Goal: Task Accomplishment & Management: Use online tool/utility

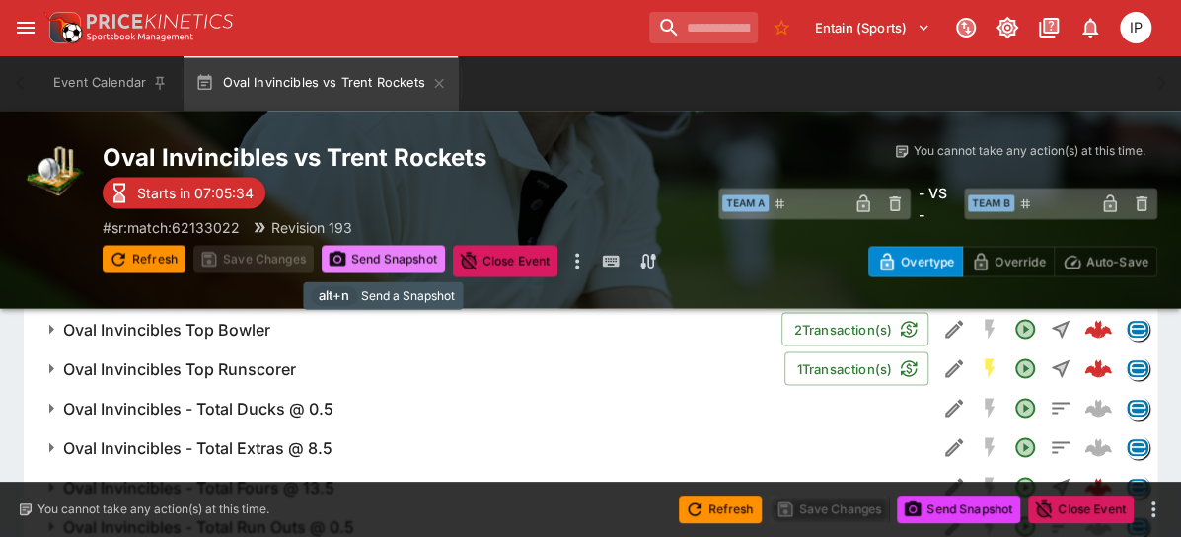
scroll to position [1560, 0]
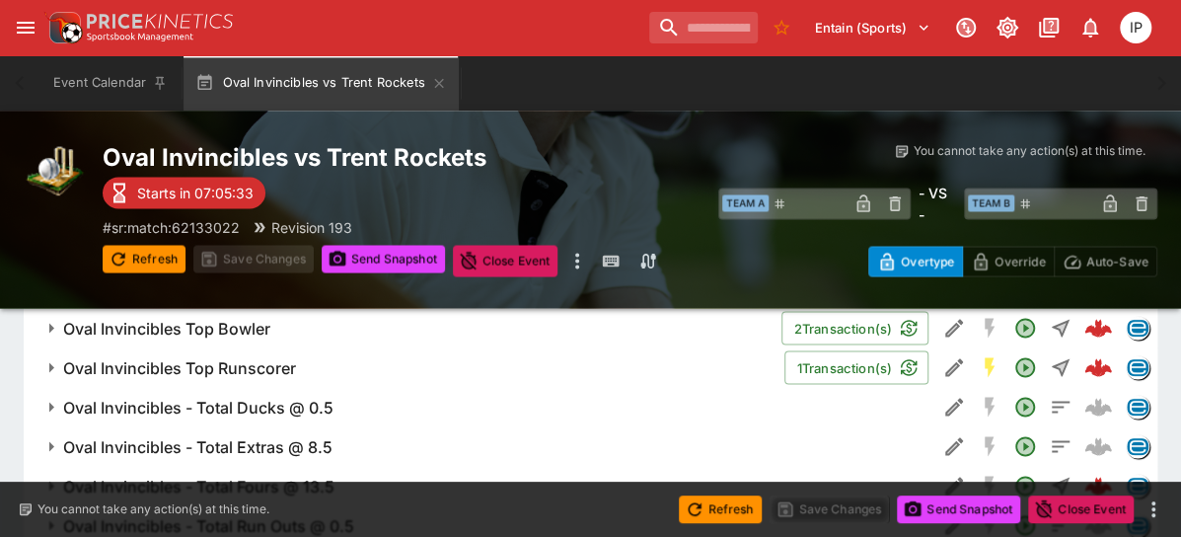
click at [268, 370] on h6 "Oval Invincibles Top Runscorer" at bounding box center [179, 367] width 233 height 21
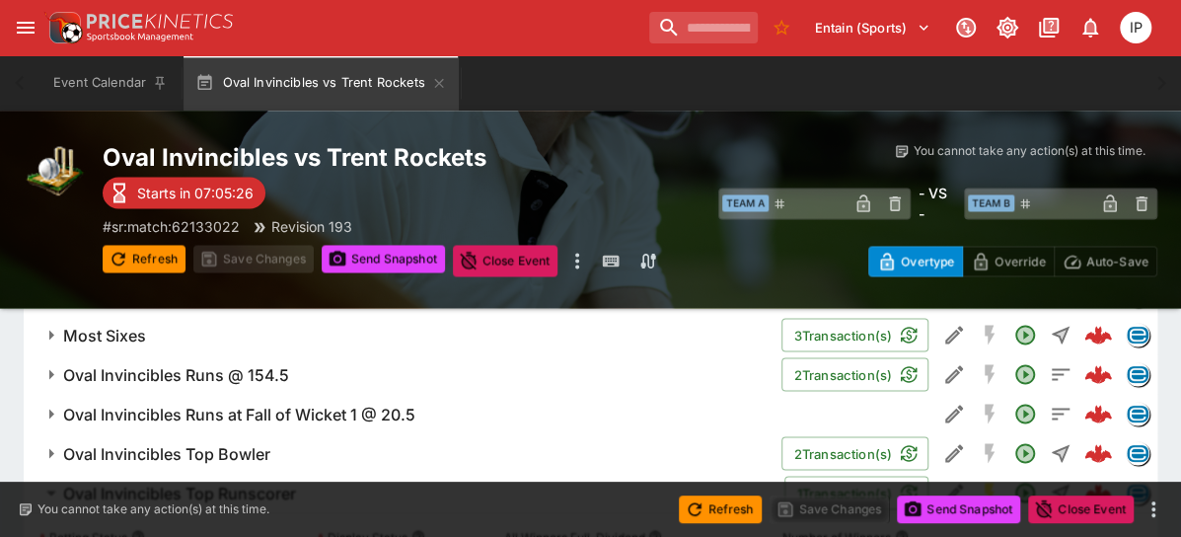
scroll to position [1549, 0]
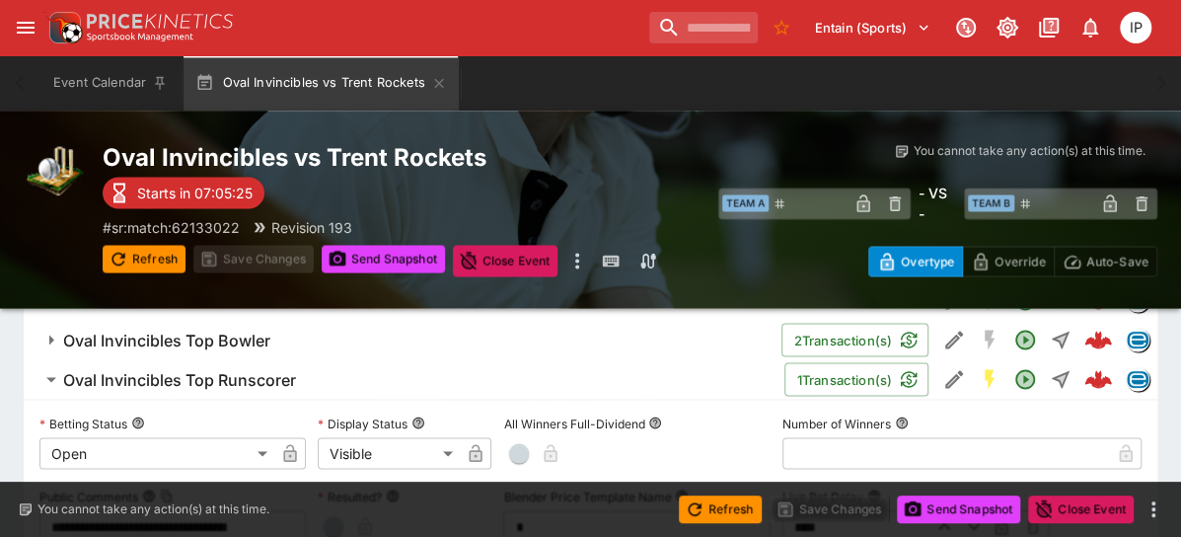
click at [236, 374] on h6 "Oval Invincibles Top Runscorer" at bounding box center [179, 379] width 233 height 21
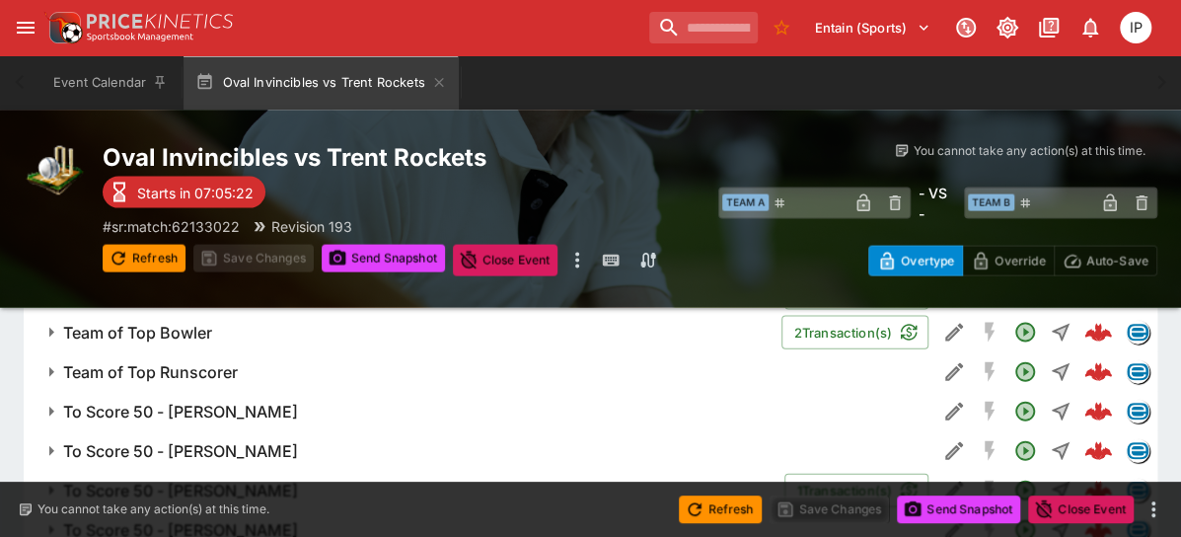
scroll to position [1874, 0]
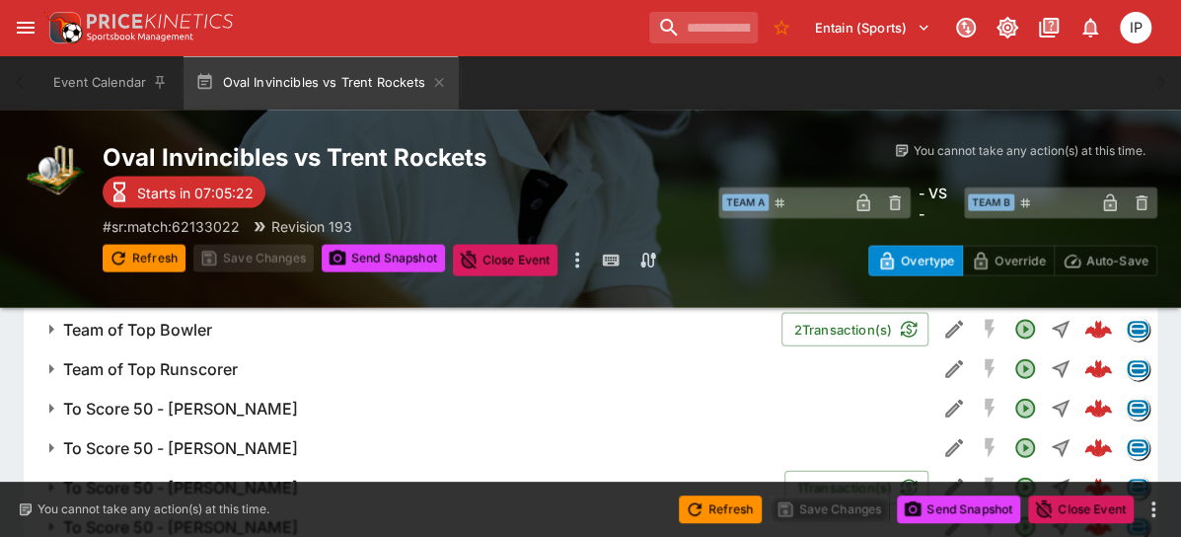
click at [217, 372] on h6 "Team of Top Runscorer" at bounding box center [150, 369] width 175 height 21
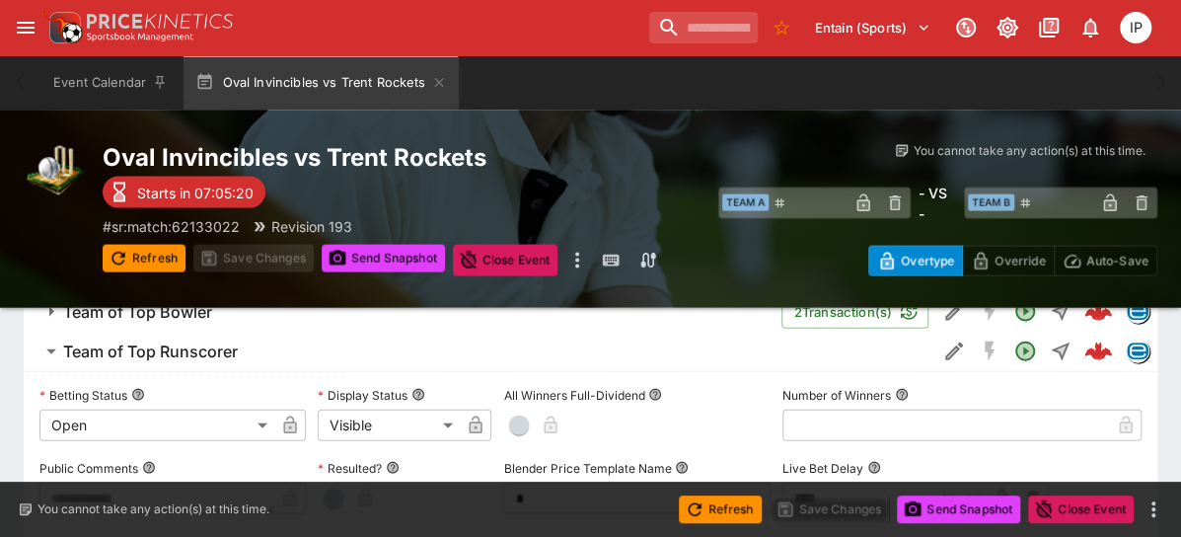
scroll to position [1894, 0]
click at [240, 356] on span "Team of Top Runscorer" at bounding box center [492, 350] width 858 height 21
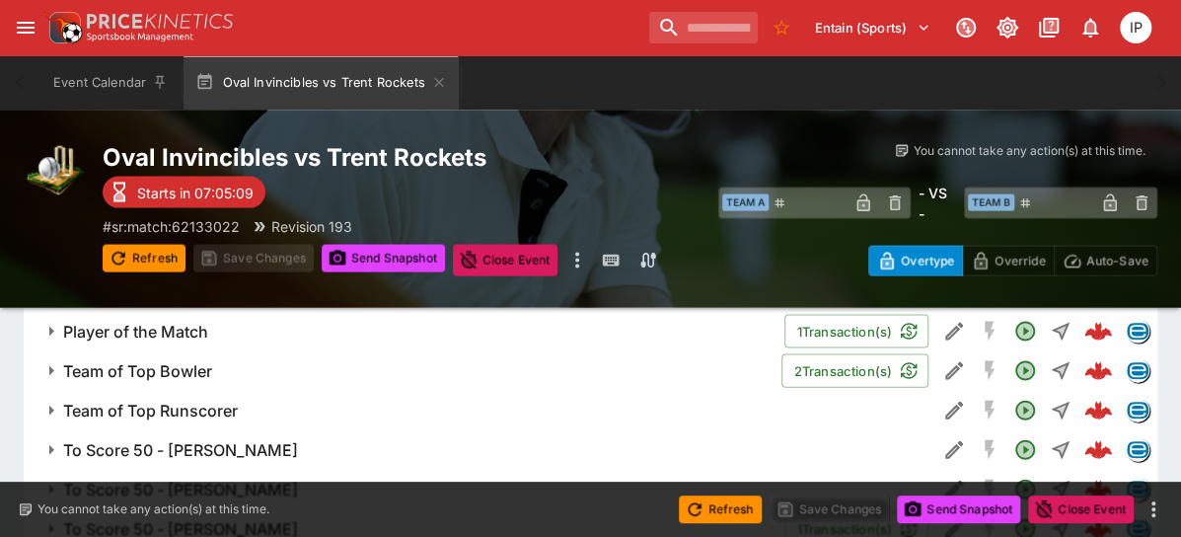
click at [240, 356] on button "Team of Top Bowler" at bounding box center [403, 370] width 758 height 39
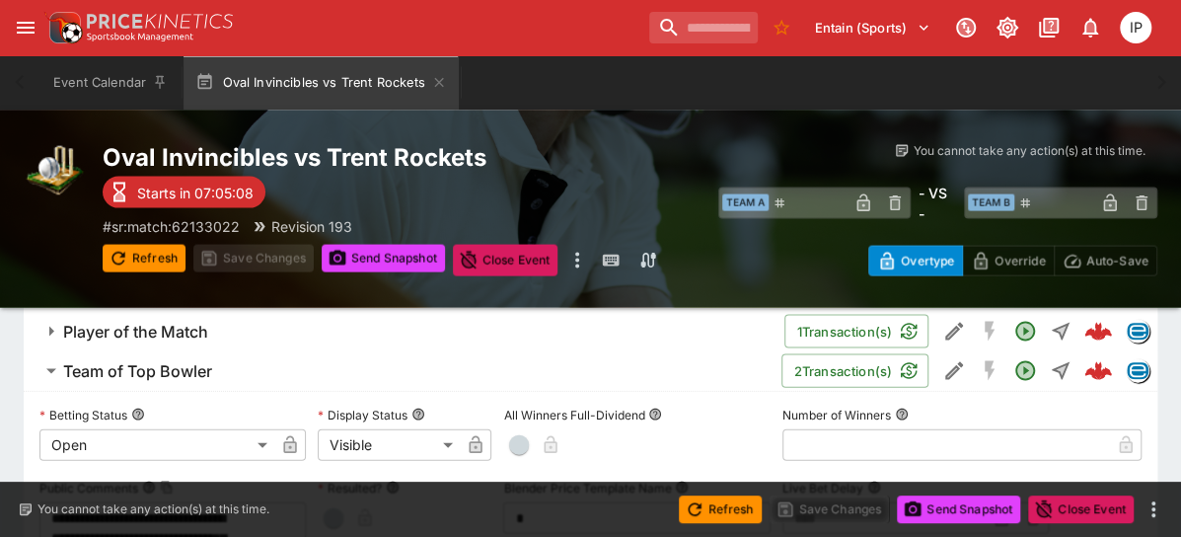
scroll to position [1839, 0]
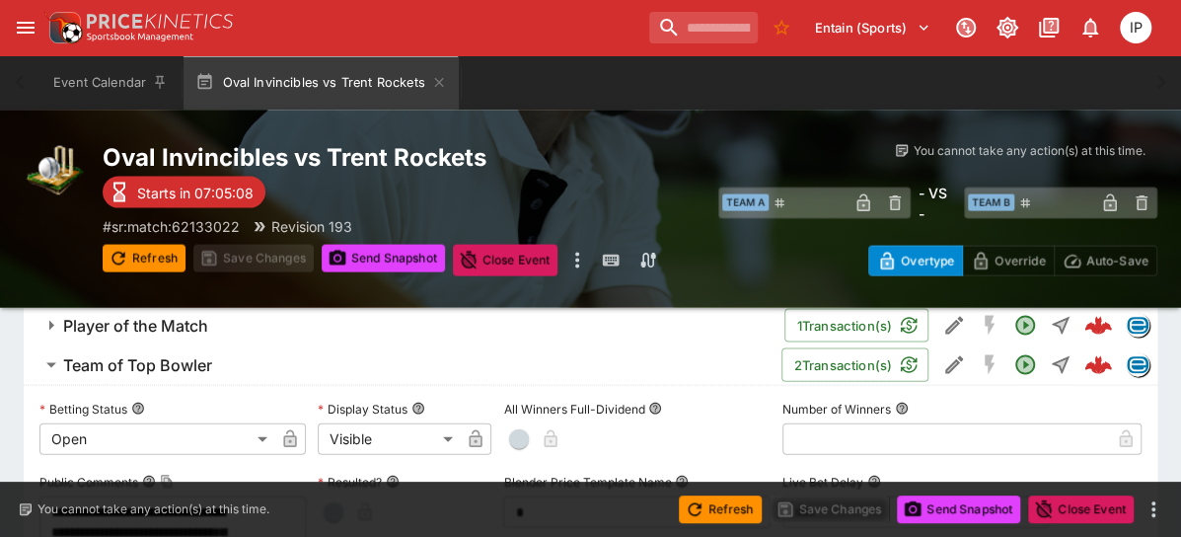
click at [214, 359] on span "Team of Top Bowler" at bounding box center [414, 365] width 703 height 21
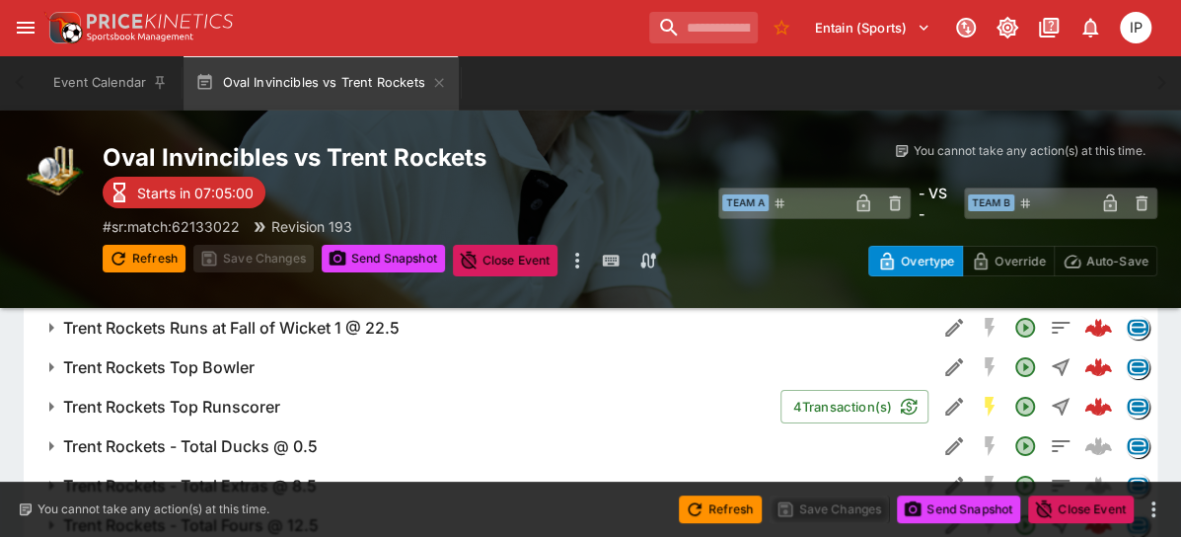
scroll to position [3221, 0]
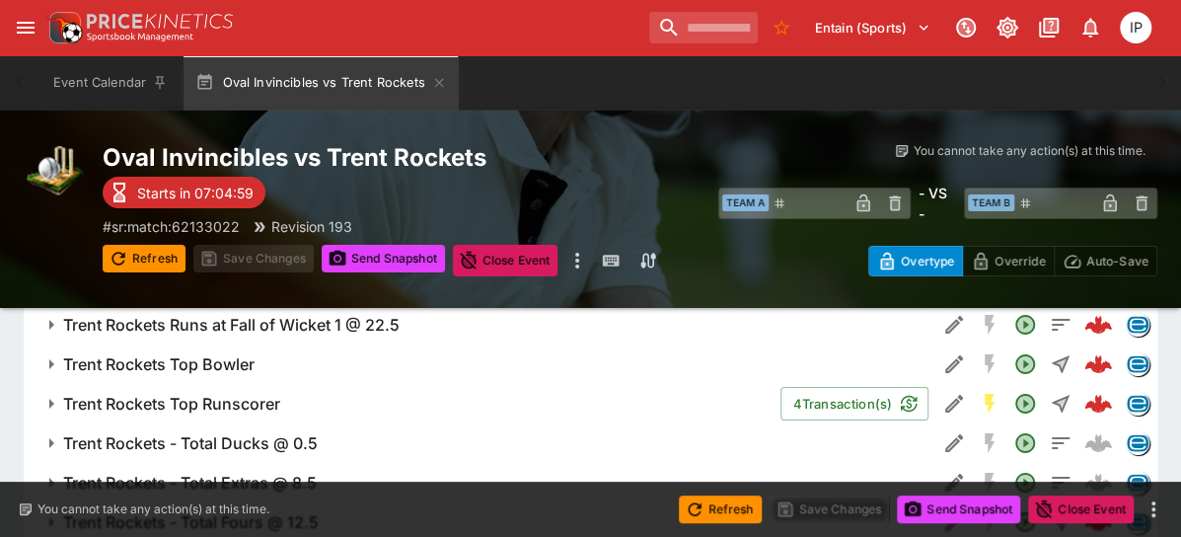
click at [172, 399] on h6 "Trent Rockets Top Runscorer" at bounding box center [171, 404] width 217 height 21
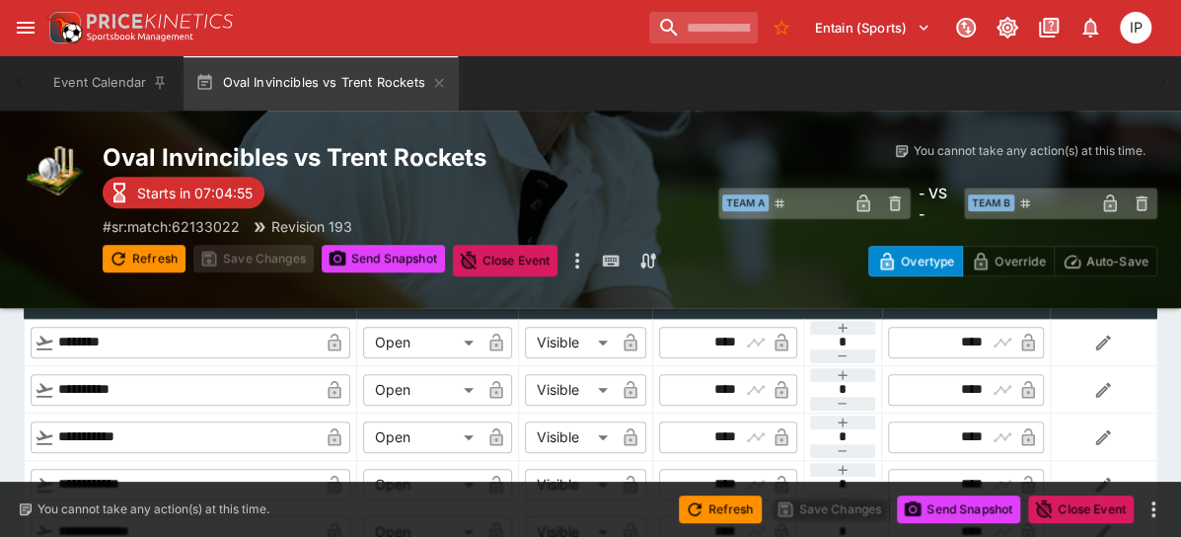
scroll to position [4030, 0]
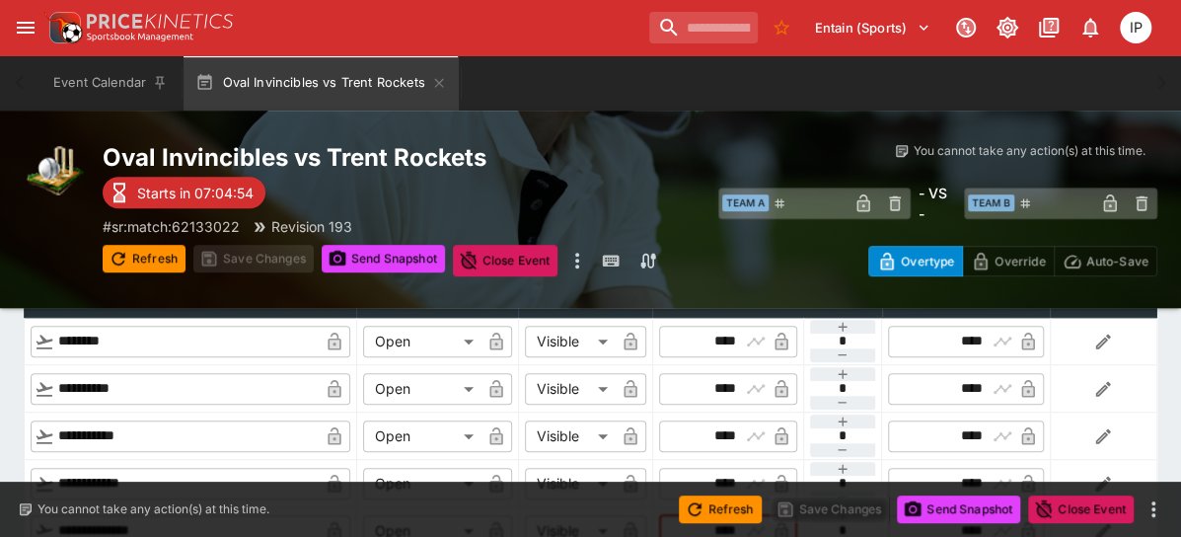
drag, startPoint x: 734, startPoint y: 443, endPoint x: 677, endPoint y: 449, distance: 57.5
click at [677, 515] on div "​ **** ​" at bounding box center [728, 531] width 138 height 32
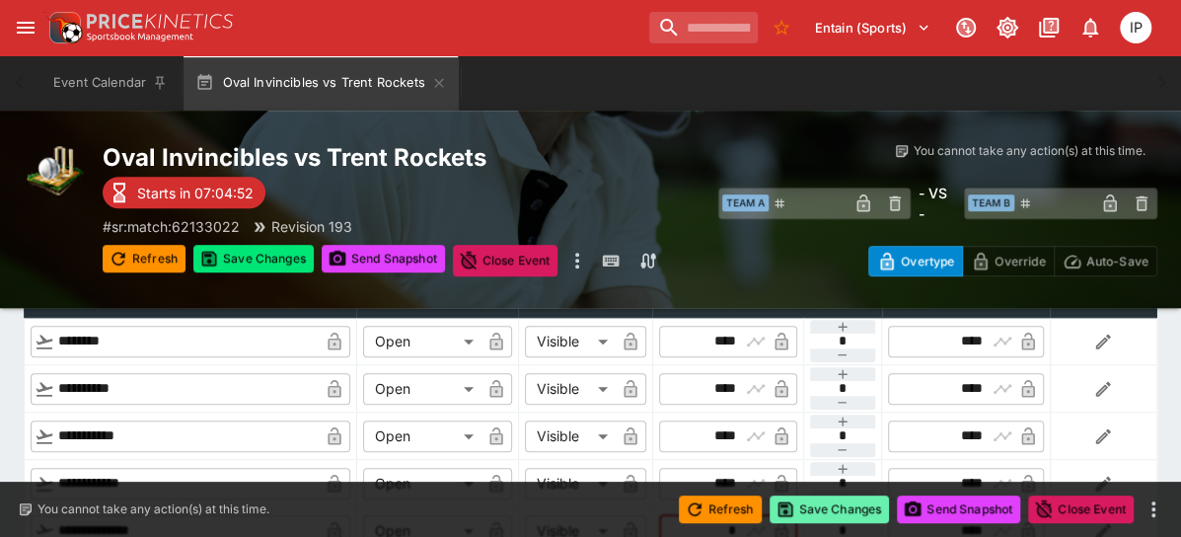
type input "****"
click at [799, 512] on button "Save Changes" at bounding box center [830, 509] width 120 height 28
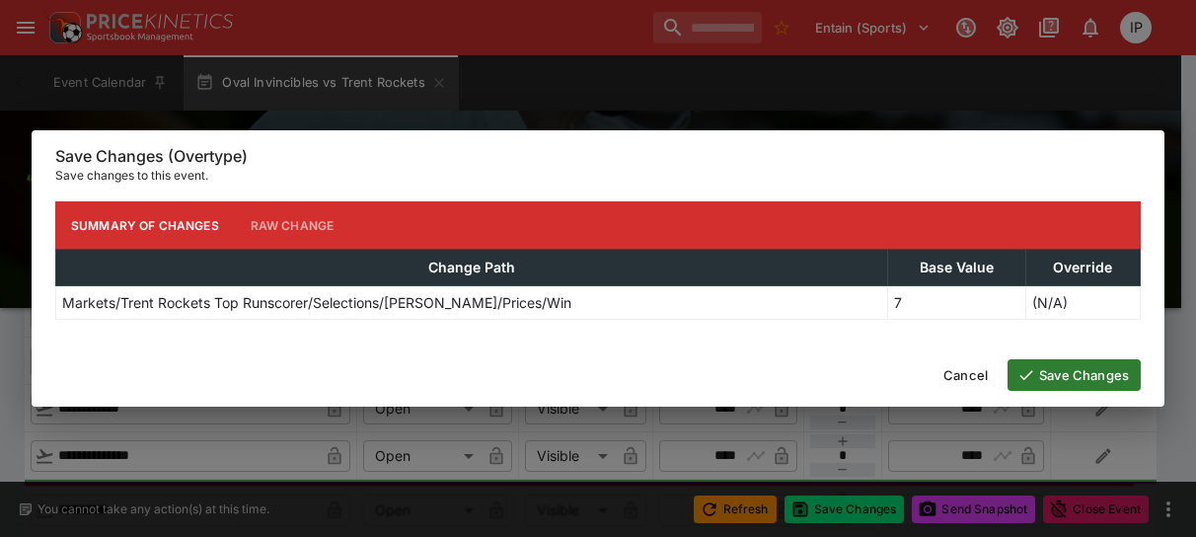
click at [1036, 370] on button "Save Changes" at bounding box center [1074, 375] width 133 height 32
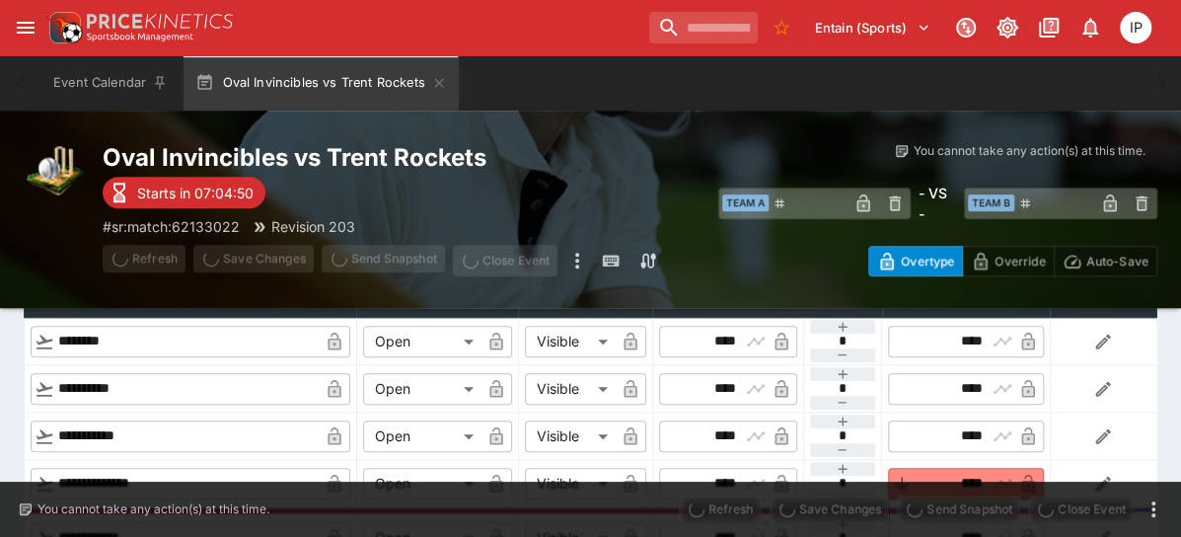
type input "****"
